Goal: Find specific page/section: Find specific page/section

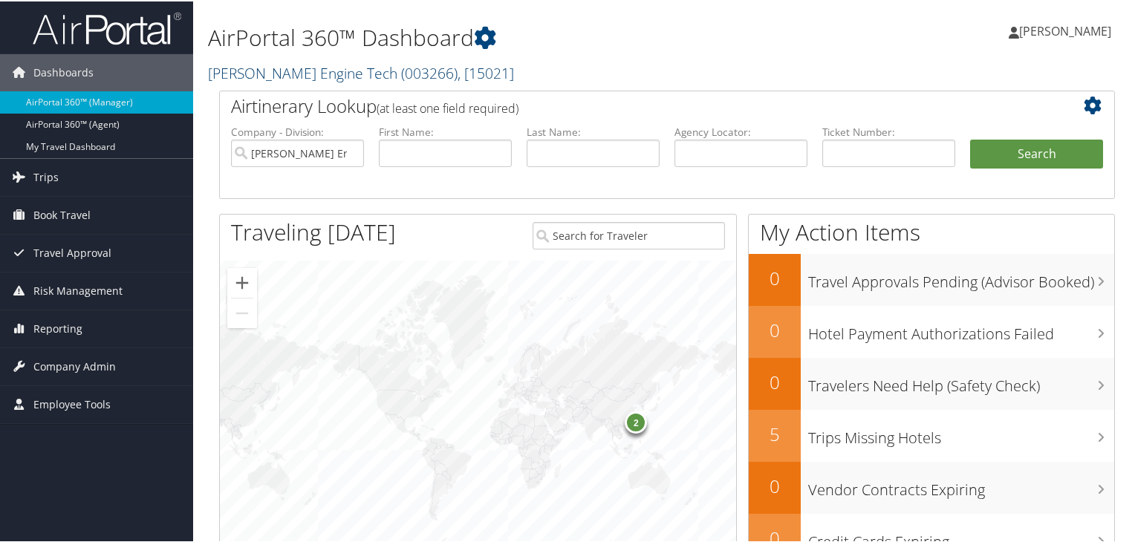
click at [401, 75] on span "( 003266 )" at bounding box center [429, 72] width 56 height 20
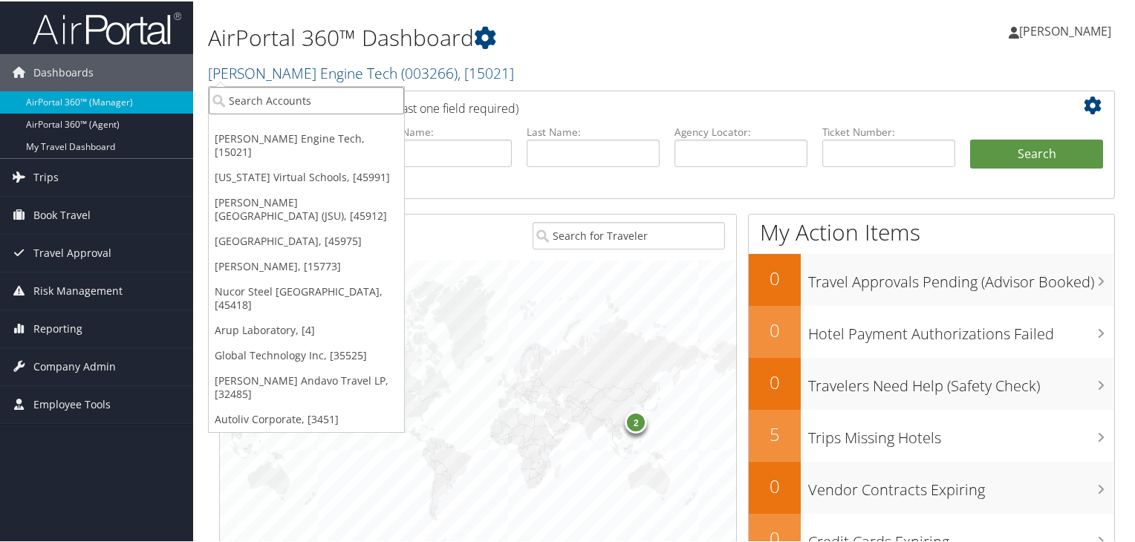
click at [247, 100] on input "search" at bounding box center [306, 98] width 195 height 27
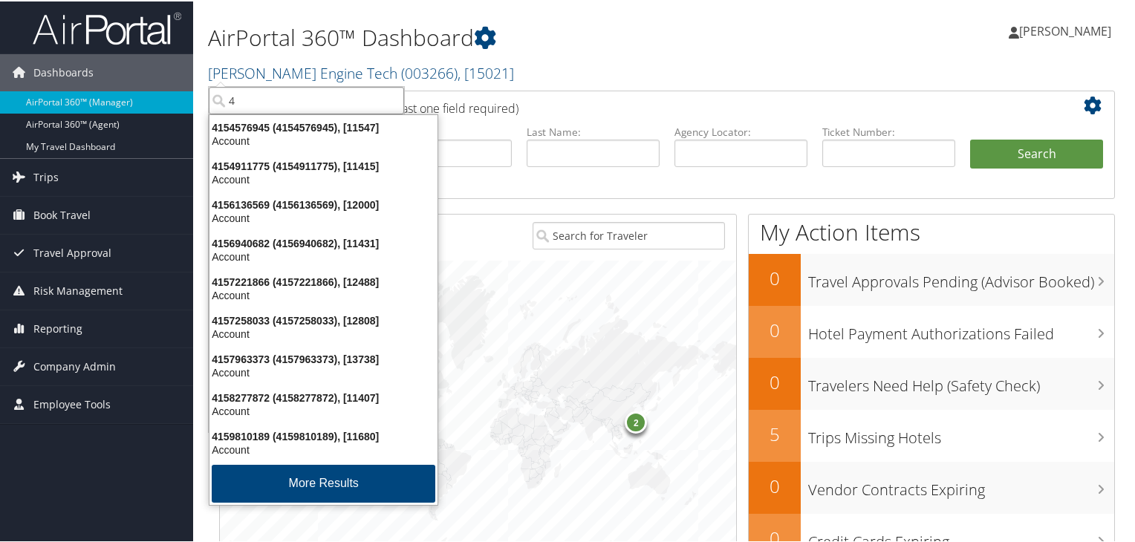
type input "4s"
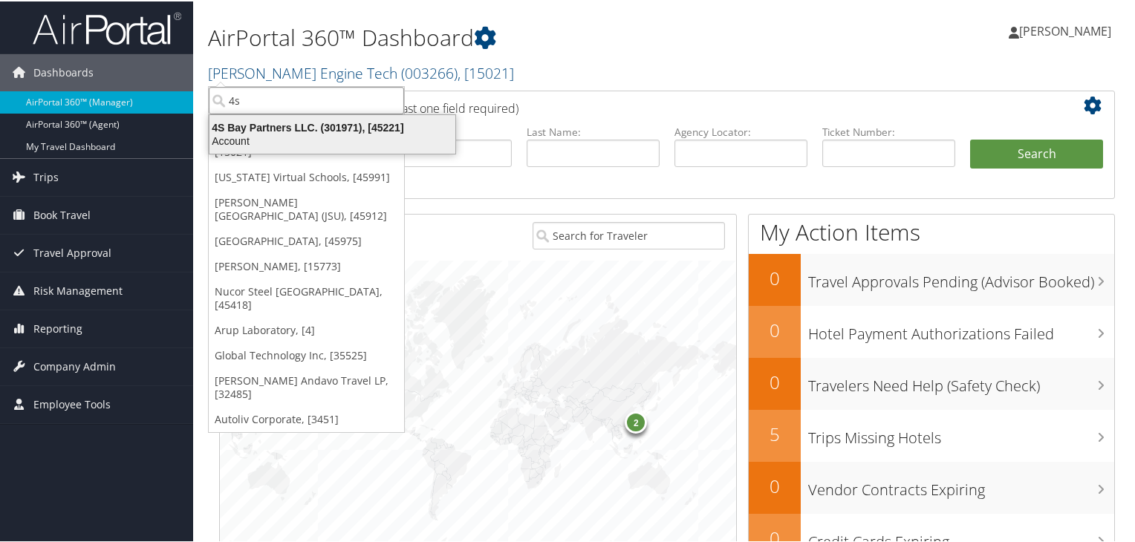
click at [269, 129] on div "4S Bay Partners LLC. (301971), [45221]" at bounding box center [333, 126] width 264 height 13
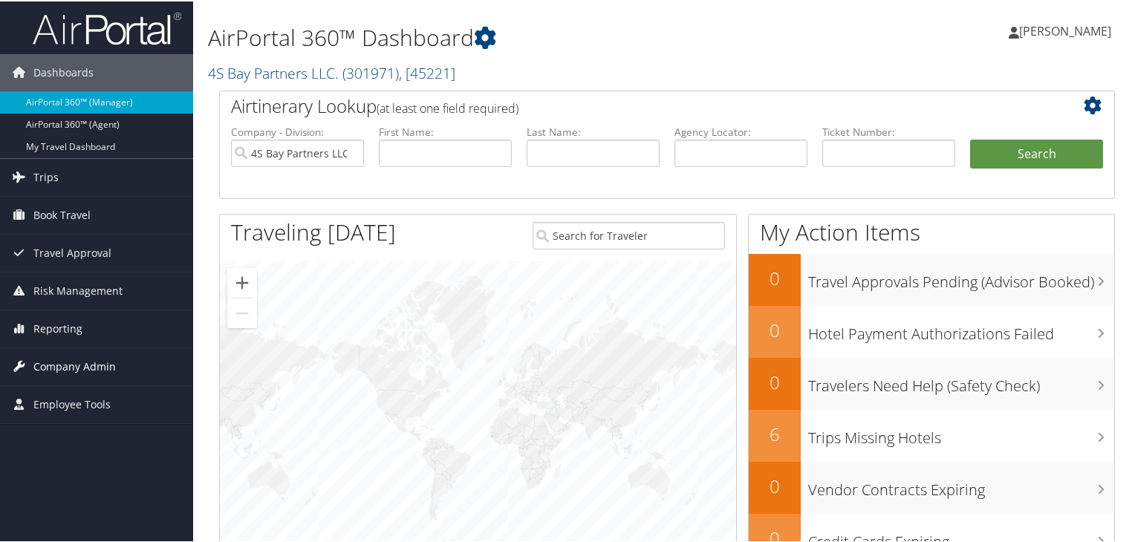
click at [60, 363] on span "Company Admin" at bounding box center [74, 365] width 82 height 37
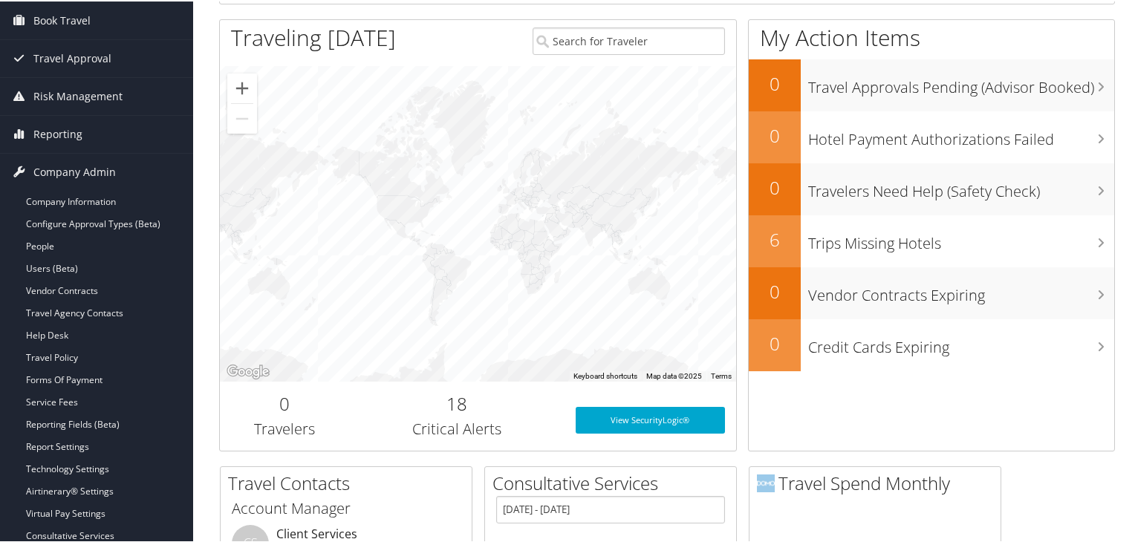
scroll to position [297, 0]
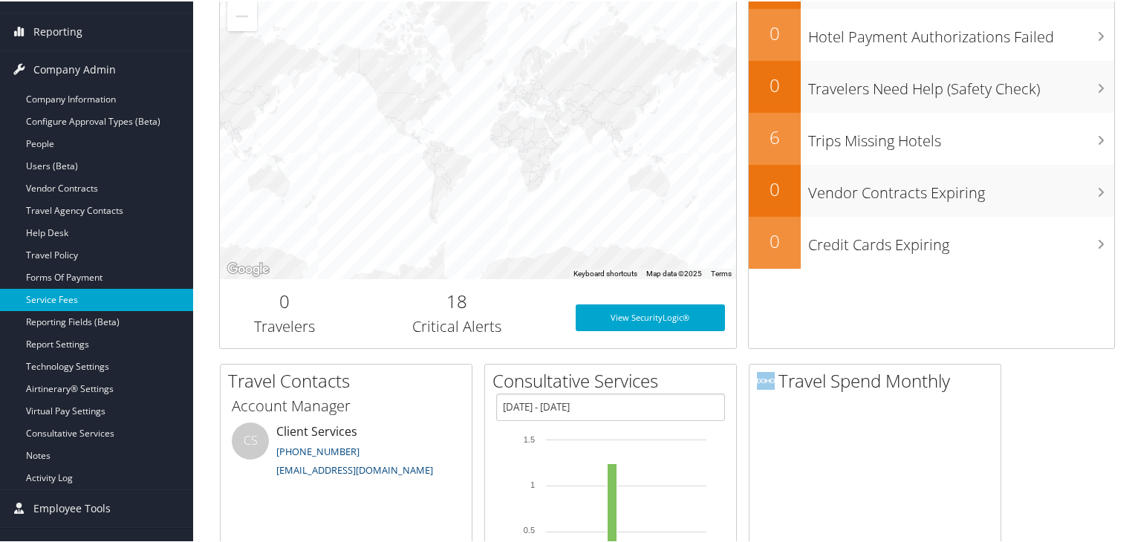
click at [49, 294] on link "Service Fees" at bounding box center [96, 299] width 193 height 22
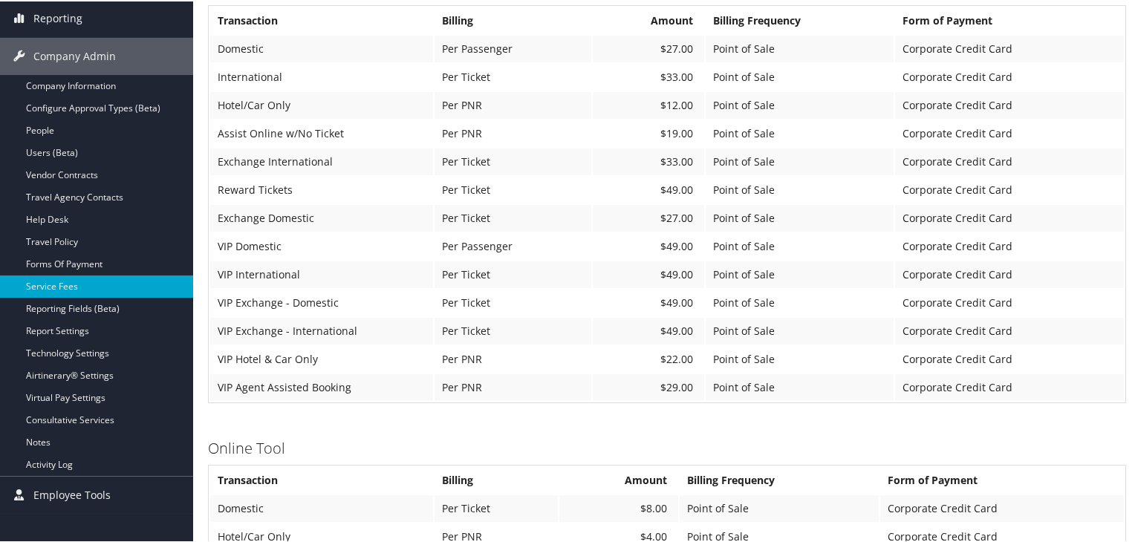
scroll to position [241, 0]
